Goal: Information Seeking & Learning: Compare options

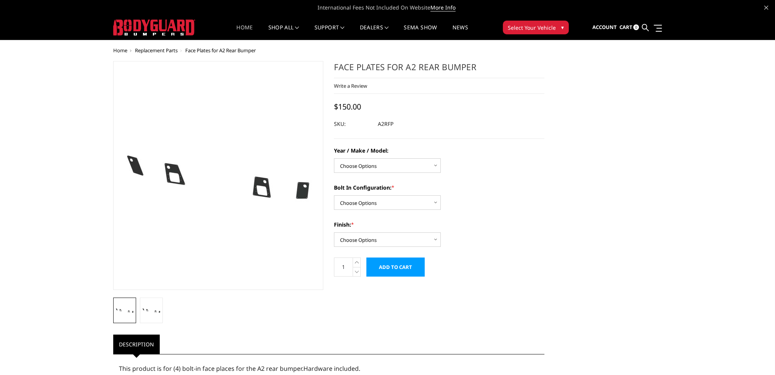
click at [241, 28] on link "Home" at bounding box center [244, 32] width 16 height 15
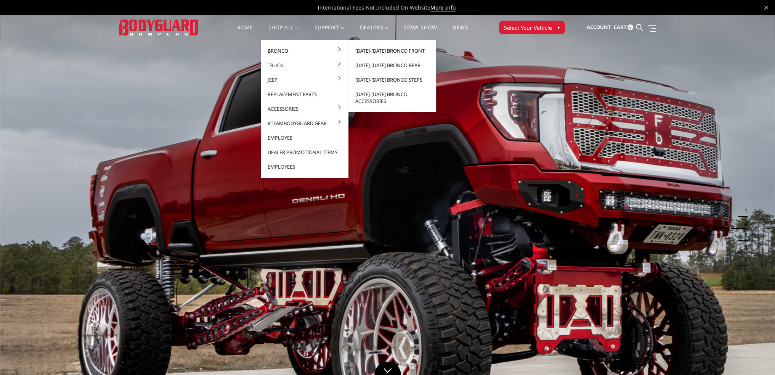
click at [380, 48] on link "[DATE]-[DATE] Bronco Front" at bounding box center [392, 50] width 82 height 14
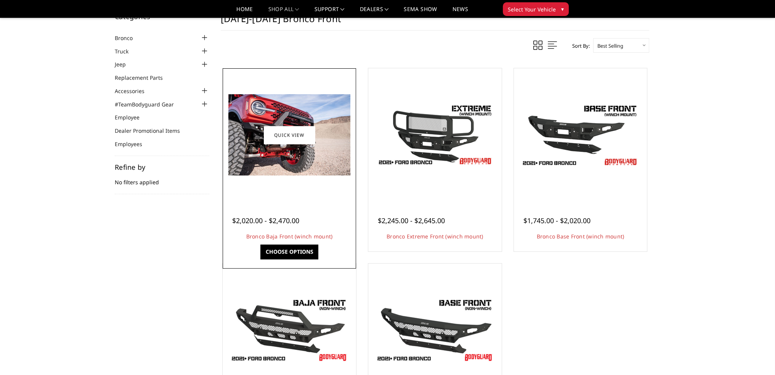
scroll to position [38, 0]
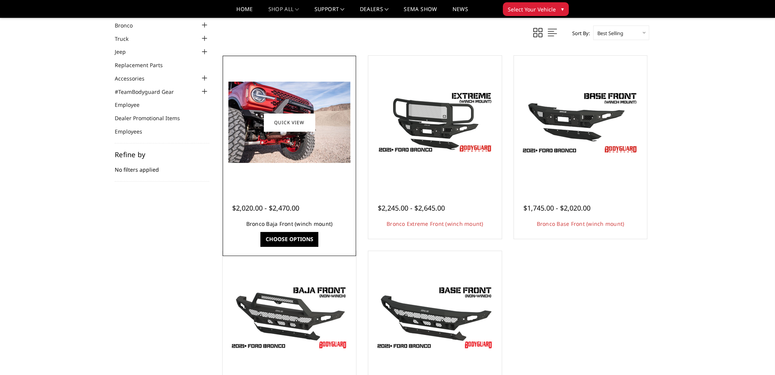
click at [277, 224] on link "Bronco Baja Front (winch mount)" at bounding box center [289, 223] width 86 height 7
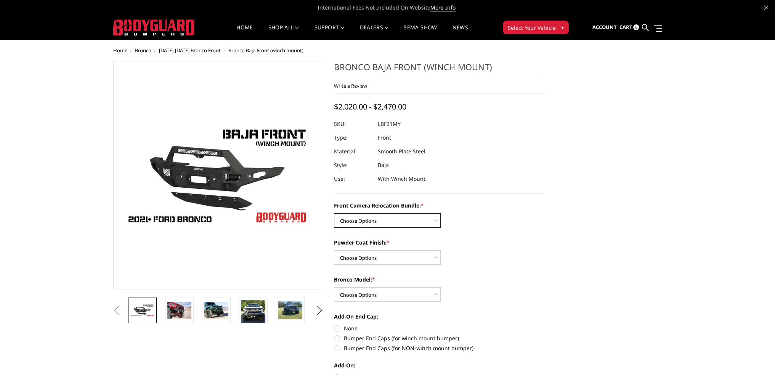
drag, startPoint x: 362, startPoint y: 214, endPoint x: 361, endPoint y: 219, distance: 4.7
click at [362, 214] on select "Choose Options Without Front Camera Relocation With Front Camera Relocation (Ha…" at bounding box center [387, 220] width 107 height 14
select select "4016"
click at [334, 213] on select "Choose Options Without Front Camera Relocation With Front Camera Relocation (Ha…" at bounding box center [387, 220] width 107 height 14
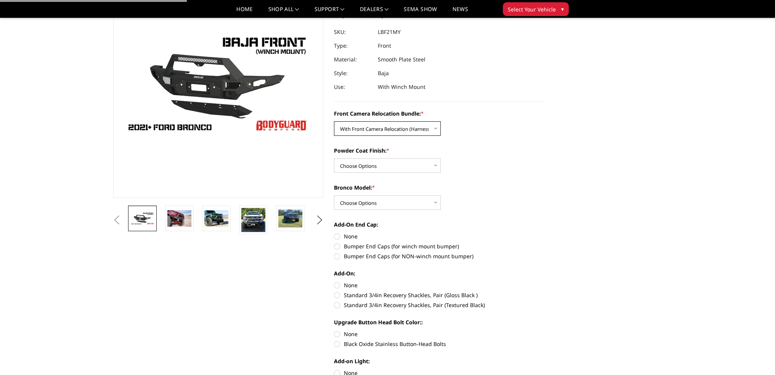
scroll to position [76, 0]
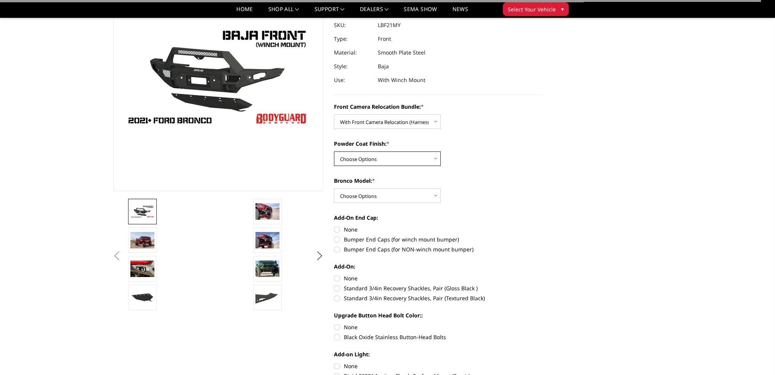
click at [353, 160] on select "Choose Options Textured Black Powder Coat Bare Metal" at bounding box center [387, 158] width 107 height 14
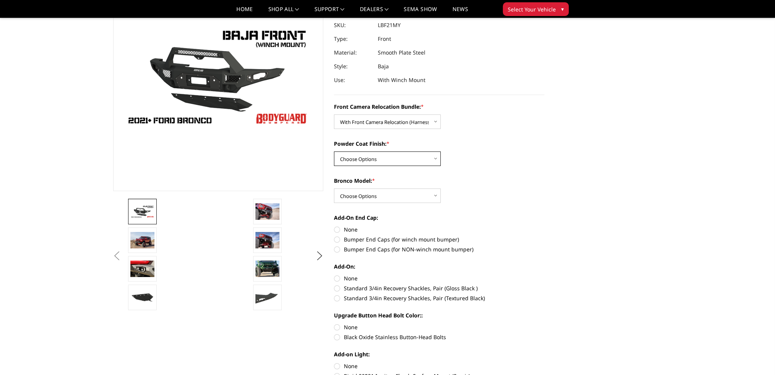
select select "4014"
click at [334, 151] on select "Choose Options Textured Black Powder Coat Bare Metal" at bounding box center [387, 158] width 107 height 14
click at [354, 192] on select "Choose Options Raptor Base/Badlands/Wildtrak/etc." at bounding box center [387, 195] width 107 height 14
select select "4012"
click at [334, 188] on select "Choose Options Raptor Base/Badlands/Wildtrak/etc." at bounding box center [387, 195] width 107 height 14
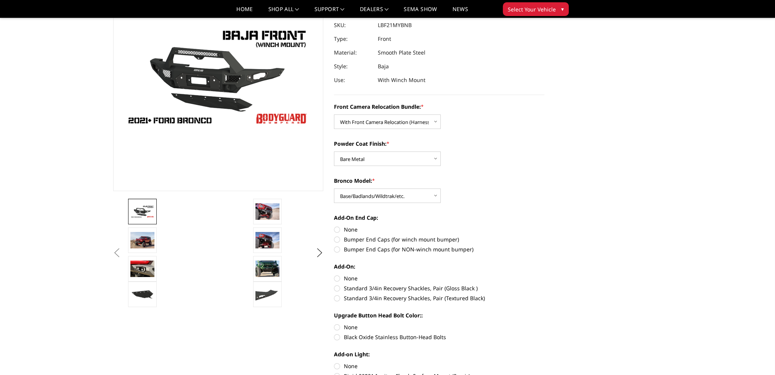
click at [338, 231] on label "None" at bounding box center [439, 229] width 210 height 8
click at [334, 226] on input "None" at bounding box center [334, 225] width 0 height 0
radio input "true"
click at [336, 276] on label "None" at bounding box center [439, 278] width 210 height 8
click at [334, 274] on input "None" at bounding box center [334, 274] width 0 height 0
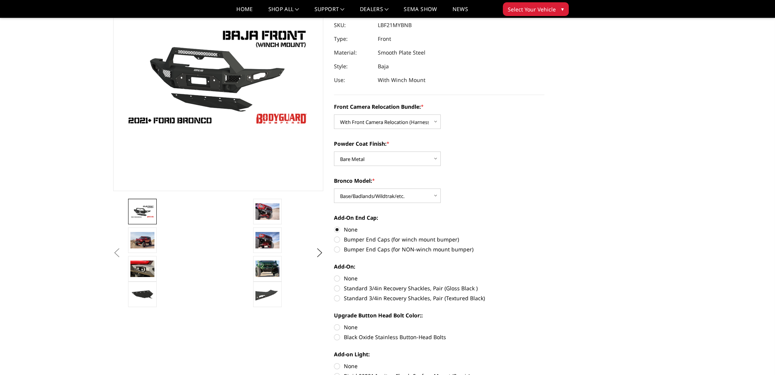
radio input "true"
click at [335, 326] on label "None" at bounding box center [439, 327] width 210 height 8
click at [334, 323] on input "None" at bounding box center [334, 323] width 0 height 0
radio input "true"
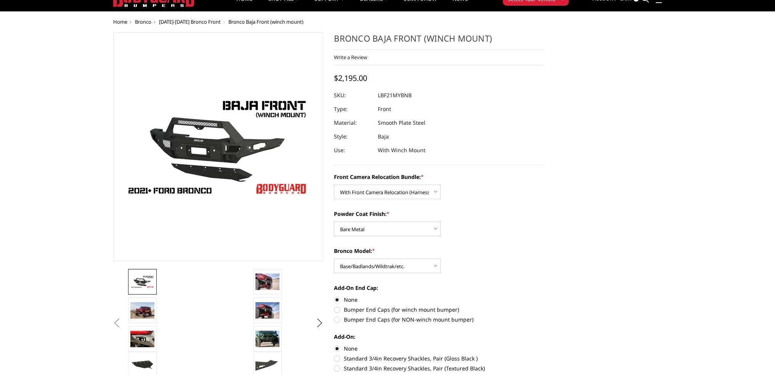
scroll to position [0, 0]
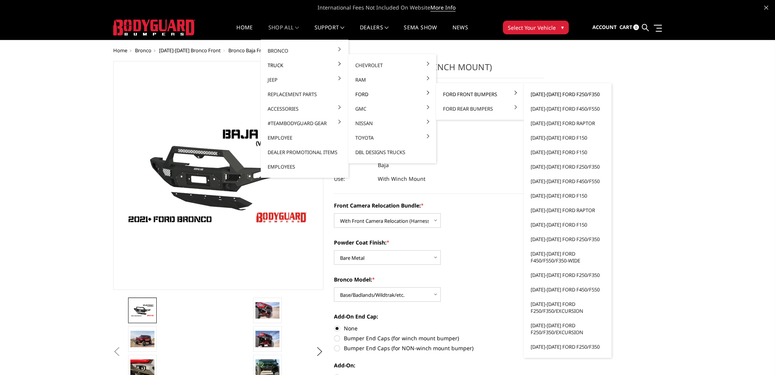
click at [572, 93] on link "[DATE]-[DATE] Ford F250/F350" at bounding box center [568, 94] width 82 height 14
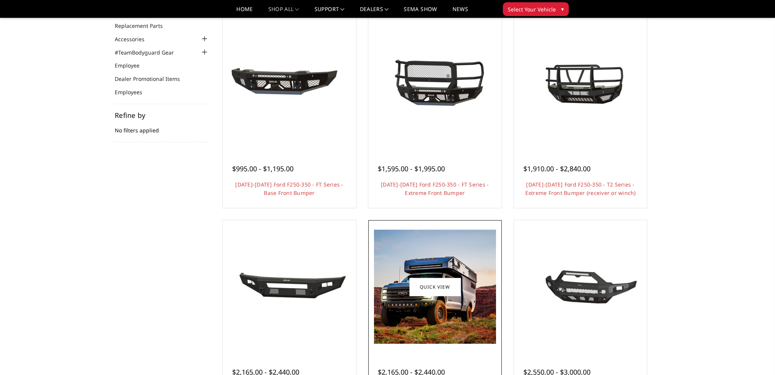
scroll to position [229, 0]
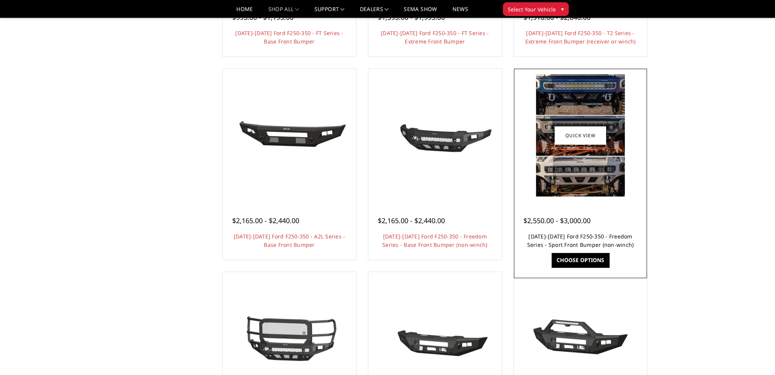
click at [578, 237] on link "[DATE]-[DATE] Ford F250-350 - Freedom Series - Sport Front Bumper (non-winch)" at bounding box center [580, 240] width 107 height 16
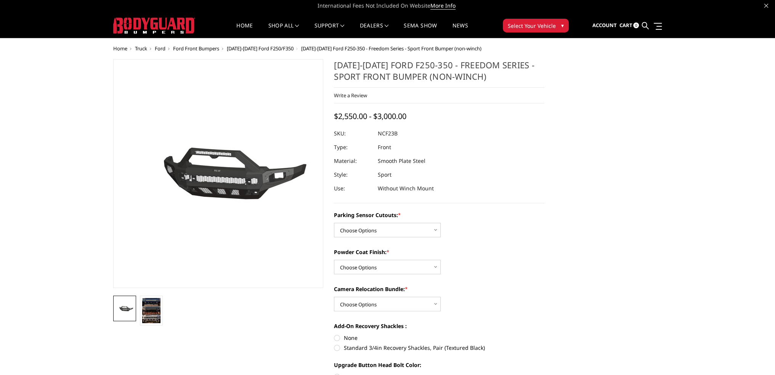
scroll to position [38, 0]
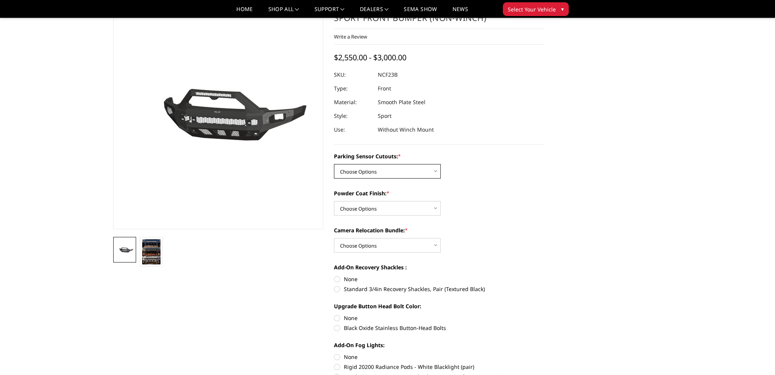
drag, startPoint x: 363, startPoint y: 169, endPoint x: 365, endPoint y: 175, distance: 6.5
click at [363, 169] on select "Choose Options No - Without Parking Sensor Cutouts Yes - With Parking Sensor Cu…" at bounding box center [387, 171] width 107 height 14
select select "2571"
click at [334, 164] on select "Choose Options No - Without Parking Sensor Cutouts Yes - With Parking Sensor Cu…" at bounding box center [387, 171] width 107 height 14
click at [362, 205] on select "Choose Options Bare Metal Textured Black Powder Coat" at bounding box center [387, 208] width 107 height 14
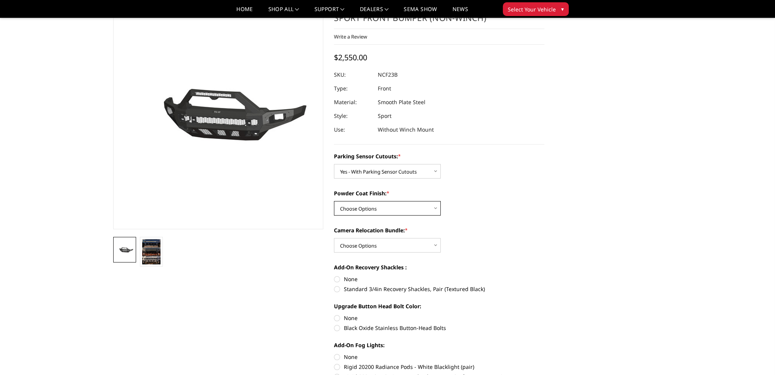
select select "2572"
click at [334, 201] on select "Choose Options Bare Metal Textured Black Powder Coat" at bounding box center [387, 208] width 107 height 14
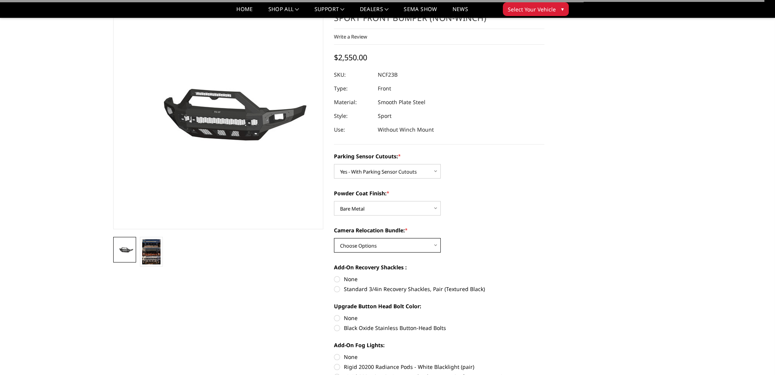
drag, startPoint x: 363, startPoint y: 243, endPoint x: 363, endPoint y: 248, distance: 5.0
click at [363, 243] on select "Choose Options WITH Camera Relocation Bundle WITHOUT Camera Relocation Bundle" at bounding box center [387, 245] width 107 height 14
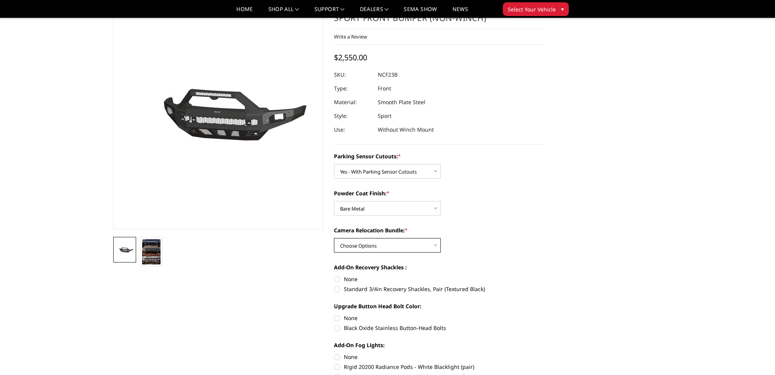
select select "2574"
click at [334, 238] on select "Choose Options WITH Camera Relocation Bundle WITHOUT Camera Relocation Bundle" at bounding box center [387, 245] width 107 height 14
click at [337, 277] on label "None" at bounding box center [439, 279] width 210 height 8
click at [334, 275] on input "None" at bounding box center [334, 275] width 0 height 0
radio input "true"
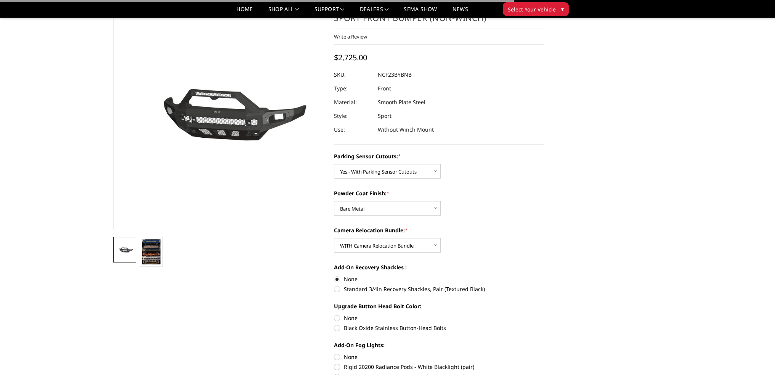
click at [336, 317] on label "None" at bounding box center [439, 318] width 210 height 8
click at [334, 314] on input "None" at bounding box center [334, 314] width 0 height 0
radio input "true"
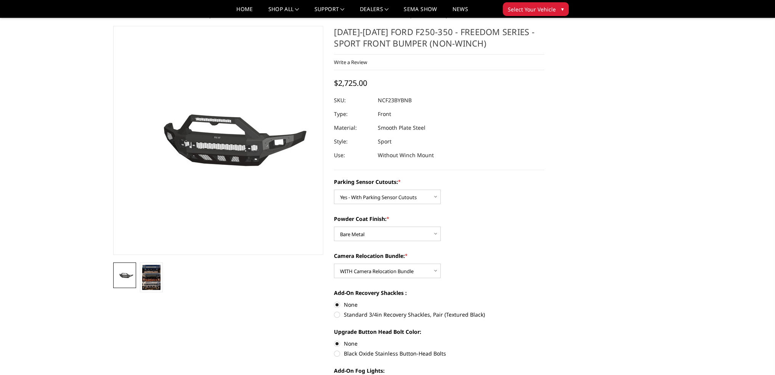
scroll to position [0, 0]
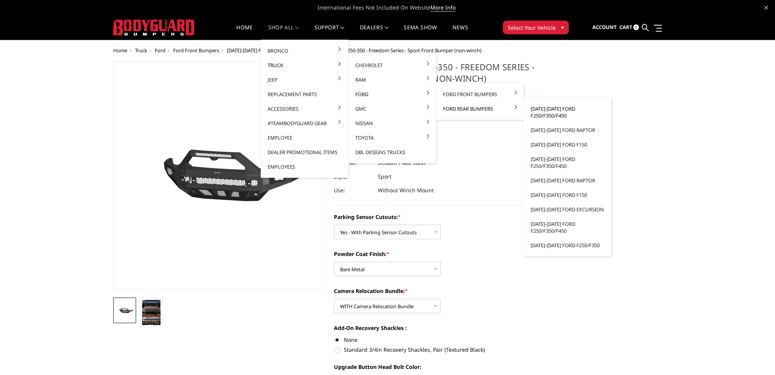
click at [560, 109] on link "[DATE]-[DATE] Ford F250/F350/F450" at bounding box center [568, 111] width 82 height 21
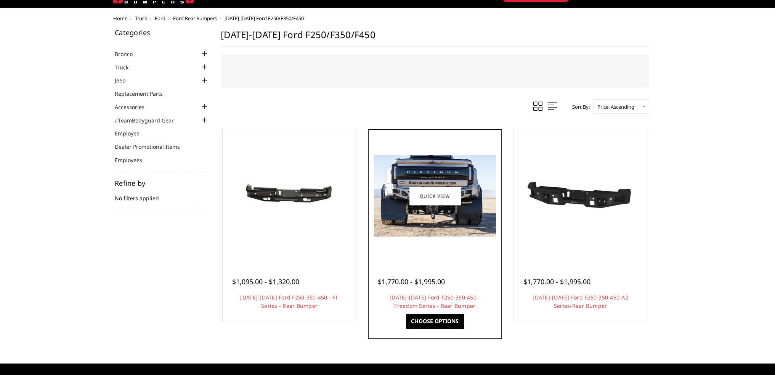
scroll to position [76, 0]
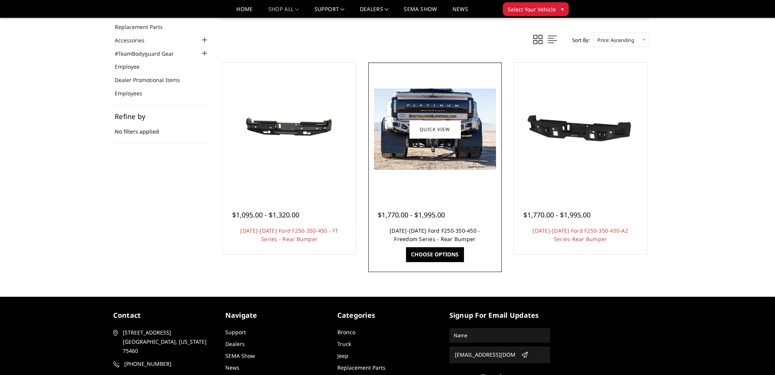
click at [440, 231] on link "2023-2025 Ford F250-350-450 - Freedom Series - Rear Bumper" at bounding box center [434, 235] width 90 height 16
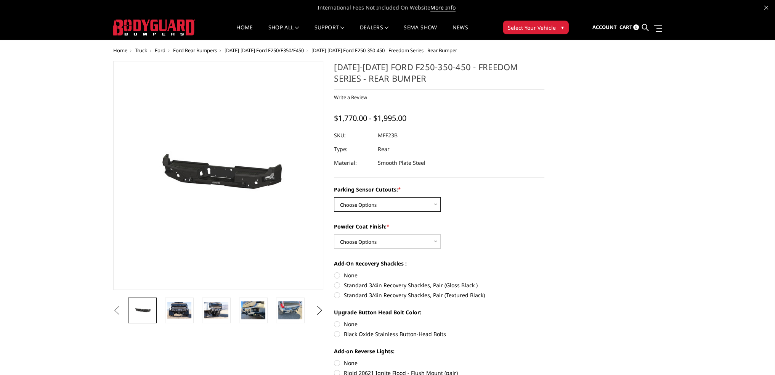
click at [381, 204] on select "Choose Options No - Without Parking Sensor Cutouts Yes - With Parking Sensor Cu…" at bounding box center [387, 204] width 107 height 14
select select "2559"
click at [334, 197] on select "Choose Options No - Without Parking Sensor Cutouts Yes - With Parking Sensor Cu…" at bounding box center [387, 204] width 107 height 14
click at [360, 240] on select "Choose Options Bare Metal Textured Black Powder Coat" at bounding box center [387, 241] width 107 height 14
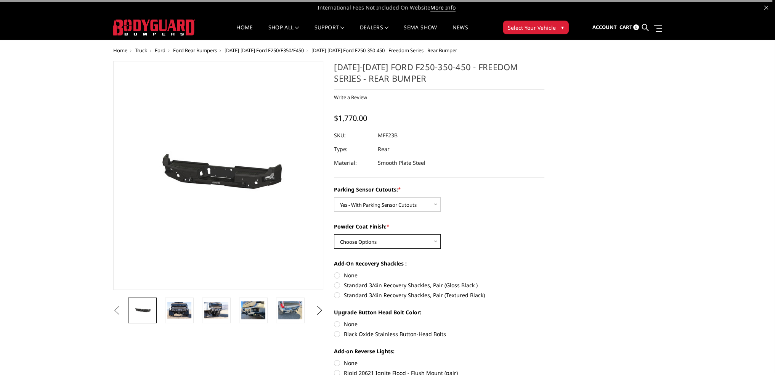
select select "2560"
click at [334, 234] on select "Choose Options Bare Metal Textured Black Powder Coat" at bounding box center [387, 241] width 107 height 14
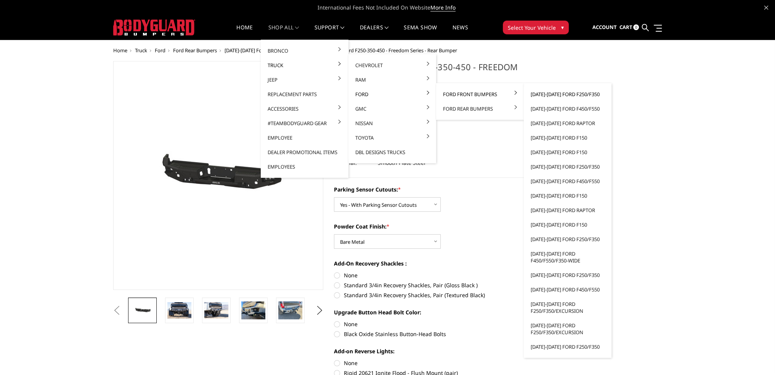
click at [539, 93] on link "[DATE]-[DATE] Ford F250/F350" at bounding box center [568, 94] width 82 height 14
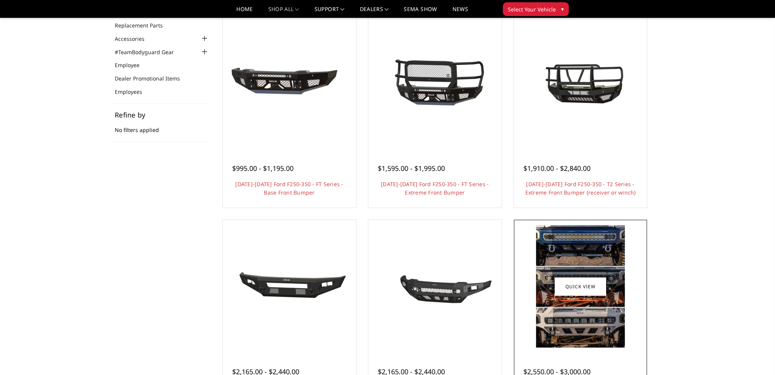
scroll to position [267, 0]
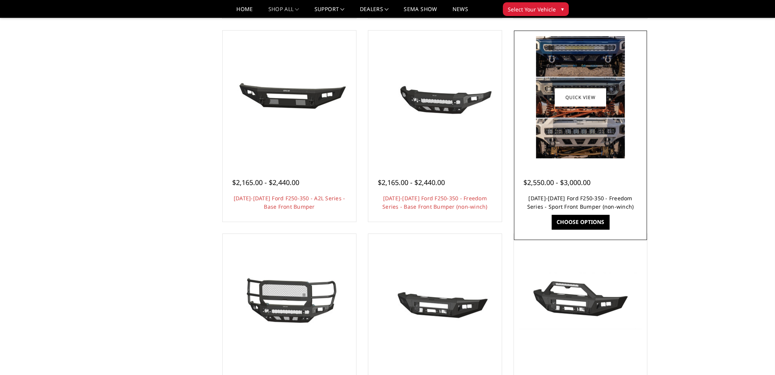
click at [597, 197] on link "[DATE]-[DATE] Ford F250-350 - Freedom Series - Sport Front Bumper (non-winch)" at bounding box center [580, 202] width 107 height 16
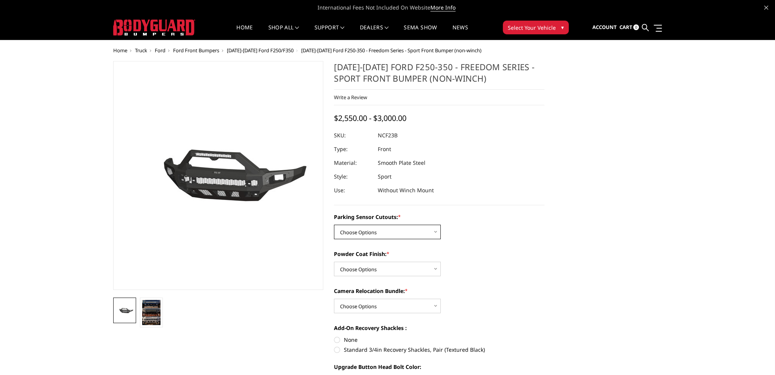
click at [381, 230] on select "Choose Options No - Without Parking Sensor Cutouts Yes - With Parking Sensor Cu…" at bounding box center [387, 231] width 107 height 14
select select "2571"
click at [334, 224] on select "Choose Options No - Without Parking Sensor Cutouts Yes - With Parking Sensor Cu…" at bounding box center [387, 231] width 107 height 14
click at [363, 272] on select "Choose Options Bare Metal Textured Black Powder Coat" at bounding box center [387, 268] width 107 height 14
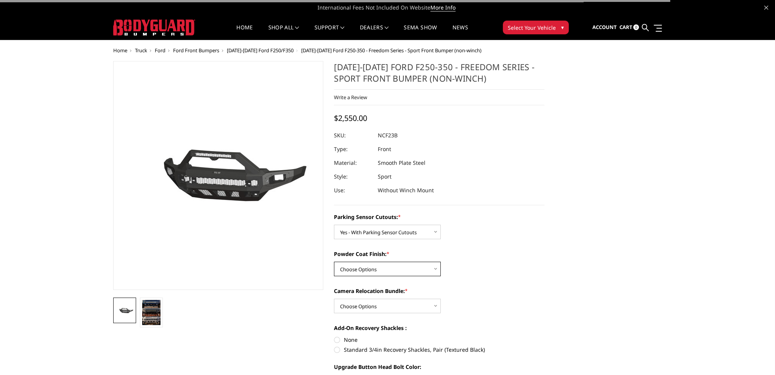
select select "2572"
click at [334, 261] on select "Choose Options Bare Metal Textured Black Powder Coat" at bounding box center [387, 268] width 107 height 14
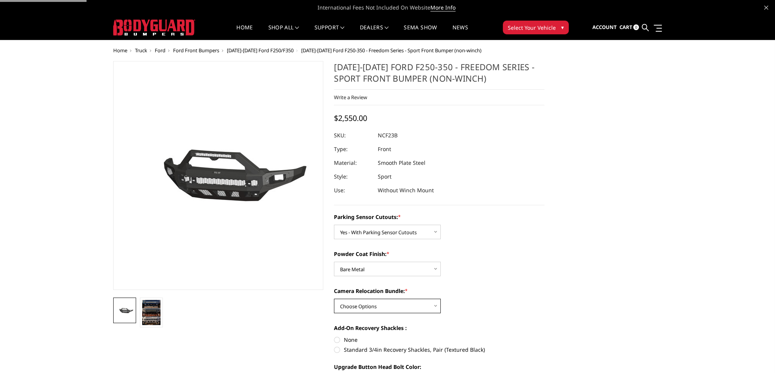
click at [359, 309] on select "Choose Options WITH Camera Relocation Bundle WITHOUT Camera Relocation Bundle" at bounding box center [387, 305] width 107 height 14
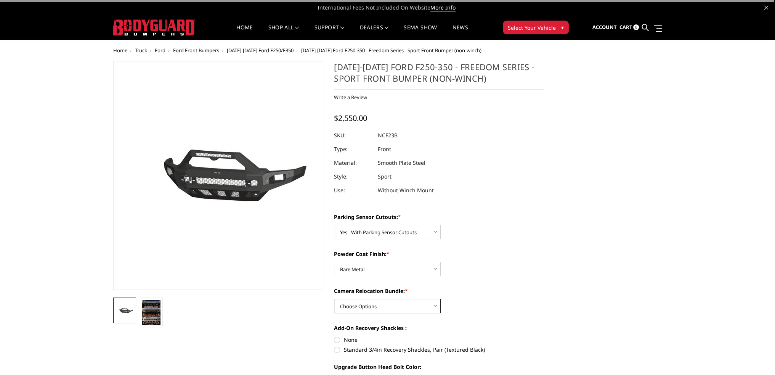
select select "2574"
click at [334, 298] on select "Choose Options WITH Camera Relocation Bundle WITHOUT Camera Relocation Bundle" at bounding box center [387, 305] width 107 height 14
